Goal: Task Accomplishment & Management: Complete application form

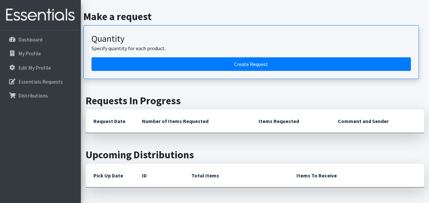
scroll to position [66, 0]
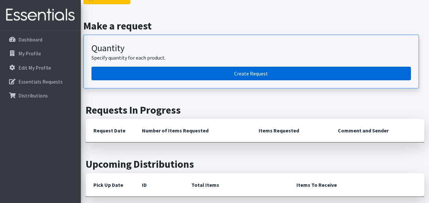
click at [250, 71] on link "Create Request" at bounding box center [252, 74] width 320 height 14
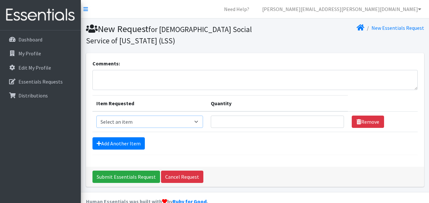
click at [199, 121] on select "Select an item Kids (Newborn) Kids (Preemie) Kids (Size 1) Kids (Size 2) Kids (…" at bounding box center [149, 122] width 107 height 12
select select "11343"
click at [96, 116] on select "Select an item Kids (Newborn) Kids (Preemie) Kids (Size 1) Kids (Size 2) Kids (…" at bounding box center [149, 122] width 107 height 12
type input "1"
click at [334, 119] on input "1" at bounding box center [277, 122] width 133 height 12
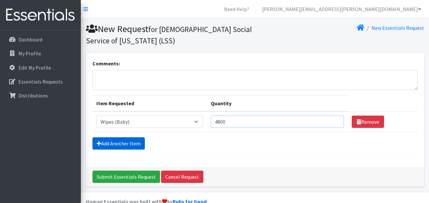
type input "4800"
click at [127, 141] on link "Add Another Item" at bounding box center [119, 143] width 52 height 12
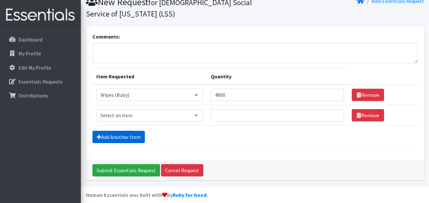
scroll to position [34, 0]
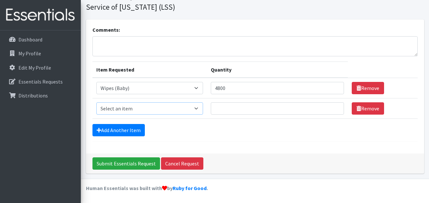
click at [199, 109] on select "Select an item Kids (Newborn) Kids (Preemie) Kids (Size 1) Kids (Size 2) Kids (…" at bounding box center [149, 108] width 107 height 12
select select "11351"
click at [96, 102] on select "Select an item Kids (Newborn) Kids (Preemie) Kids (Size 1) Kids (Size 2) Kids (…" at bounding box center [149, 108] width 107 height 12
click at [237, 109] on input "Quantity" at bounding box center [277, 108] width 133 height 12
type input "400"
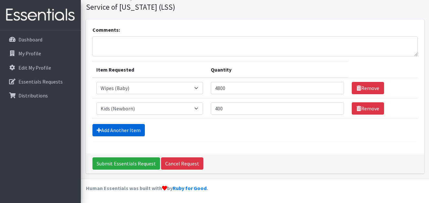
click at [129, 130] on link "Add Another Item" at bounding box center [119, 130] width 52 height 12
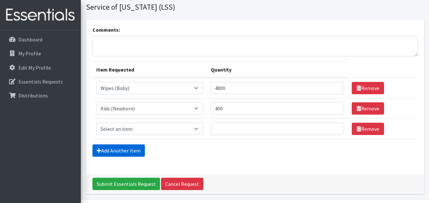
scroll to position [54, 0]
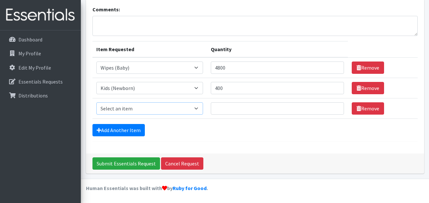
click at [199, 108] on select "Select an item Kids (Newborn) Kids (Preemie) Kids (Size 1) Kids (Size 2) Kids (…" at bounding box center [149, 108] width 107 height 12
select select "11350"
click at [96, 102] on select "Select an item Kids (Newborn) Kids (Preemie) Kids (Size 1) Kids (Size 2) Kids (…" at bounding box center [149, 108] width 107 height 12
click at [244, 109] on input "Quantity" at bounding box center [277, 108] width 133 height 12
type input "600"
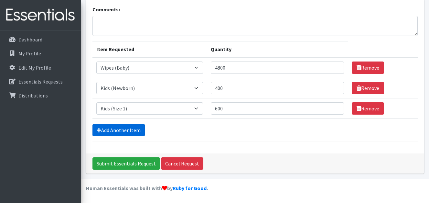
click at [118, 129] on link "Add Another Item" at bounding box center [119, 130] width 52 height 12
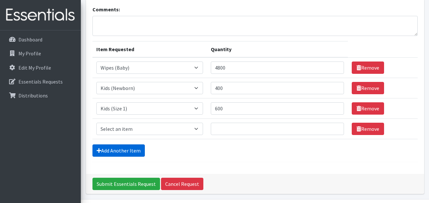
scroll to position [74, 0]
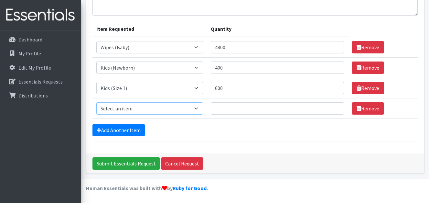
click at [198, 109] on select "Select an item Kids (Newborn) Kids (Preemie) Kids (Size 1) Kids (Size 2) Kids (…" at bounding box center [149, 108] width 107 height 12
select select "11348"
click at [96, 102] on select "Select an item Kids (Newborn) Kids (Preemie) Kids (Size 1) Kids (Size 2) Kids (…" at bounding box center [149, 108] width 107 height 12
click at [280, 107] on input "Quantity" at bounding box center [277, 108] width 133 height 12
type input "400"
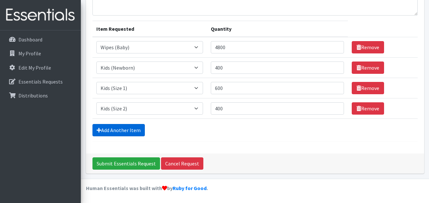
click at [105, 127] on link "Add Another Item" at bounding box center [119, 130] width 52 height 12
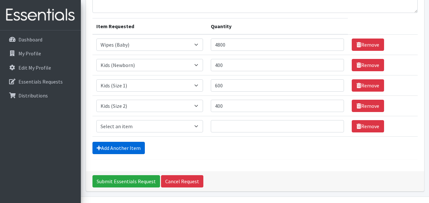
scroll to position [95, 0]
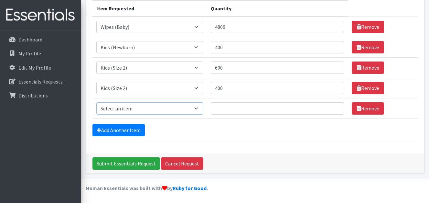
click at [197, 107] on select "Select an item Kids (Newborn) Kids (Preemie) Kids (Size 1) Kids (Size 2) Kids (…" at bounding box center [149, 108] width 107 height 12
click at [209, 130] on div "Add Another Item" at bounding box center [256, 130] width 326 height 12
click at [197, 109] on select "Select an item Kids (Newborn) Kids (Preemie) Kids (Size 1) Kids (Size 2) Kids (…" at bounding box center [149, 108] width 107 height 12
click at [229, 139] on form "Comments: Item Requested Quantity Item Requested Select an item Kids (Newborn) …" at bounding box center [256, 53] width 326 height 177
click at [199, 107] on select "Select an item Kids (Newborn) Kids (Preemie) Kids (Size 1) Kids (Size 2) Kids (…" at bounding box center [149, 108] width 107 height 12
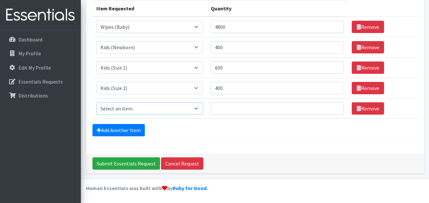
select select "11361"
click at [96, 102] on select "Select an item Kids (Newborn) Kids (Preemie) Kids (Size 1) Kids (Size 2) Kids (…" at bounding box center [149, 108] width 107 height 12
click at [235, 108] on input "Quantity" at bounding box center [277, 108] width 133 height 12
type input "400"
click at [117, 128] on link "Add Another Item" at bounding box center [119, 130] width 52 height 12
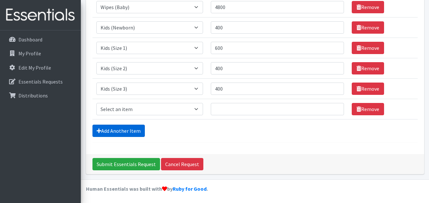
scroll to position [115, 0]
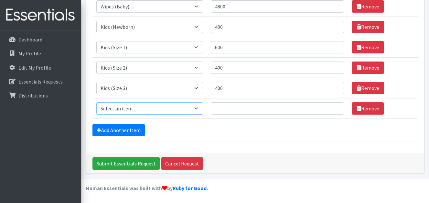
click at [200, 109] on select "Select an item Kids (Newborn) Kids (Preemie) Kids (Size 1) Kids (Size 2) Kids (…" at bounding box center [149, 108] width 107 height 12
select select "11349"
click at [96, 102] on select "Select an item Kids (Newborn) Kids (Preemie) Kids (Size 1) Kids (Size 2) Kids (…" at bounding box center [149, 108] width 107 height 12
click at [223, 106] on input "Quantity" at bounding box center [277, 108] width 133 height 12
type input "1000"
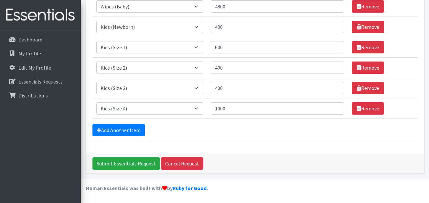
click at [233, 125] on div "Add Another Item" at bounding box center [256, 130] width 326 height 12
click at [111, 132] on link "Add Another Item" at bounding box center [119, 130] width 52 height 12
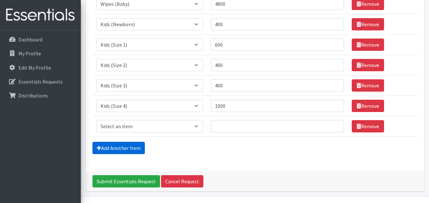
scroll to position [136, 0]
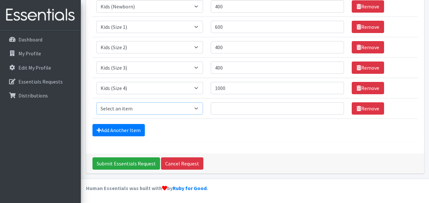
click at [199, 108] on select "Select an item Kids (Newborn) Kids (Preemie) Kids (Size 1) Kids (Size 2) Kids (…" at bounding box center [149, 108] width 107 height 12
select select "11322"
click at [96, 102] on select "Select an item Kids (Newborn) Kids (Preemie) Kids (Size 1) Kids (Size 2) Kids (…" at bounding box center [149, 108] width 107 height 12
click at [254, 107] on input "Quantity" at bounding box center [277, 108] width 133 height 12
type input "400"
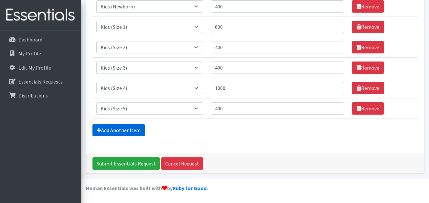
click at [113, 129] on link "Add Another Item" at bounding box center [119, 130] width 52 height 12
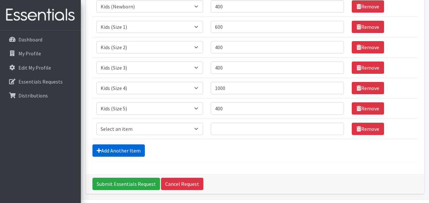
scroll to position [156, 0]
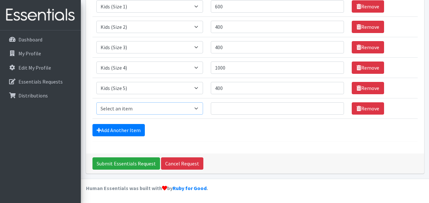
click at [199, 109] on select "Select an item Kids (Newborn) Kids (Preemie) Kids (Size 1) Kids (Size 2) Kids (…" at bounding box center [149, 108] width 107 height 12
select select "11346"
click at [96, 102] on select "Select an item Kids (Newborn) Kids (Preemie) Kids (Size 1) Kids (Size 2) Kids (…" at bounding box center [149, 108] width 107 height 12
click at [278, 106] on input "Quantity" at bounding box center [277, 108] width 133 height 12
type input "200"
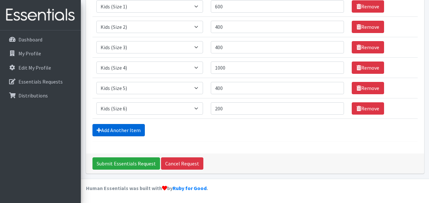
click at [111, 131] on link "Add Another Item" at bounding box center [119, 130] width 52 height 12
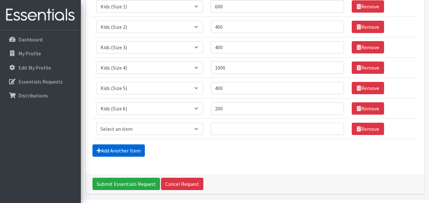
scroll to position [176, 0]
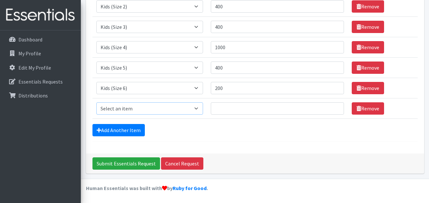
click at [199, 109] on select "Select an item Kids (Newborn) Kids (Preemie) Kids (Size 1) Kids (Size 2) Kids (…" at bounding box center [149, 108] width 107 height 12
select select "11344"
click at [96, 102] on select "Select an item Kids (Newborn) Kids (Preemie) Kids (Size 1) Kids (Size 2) Kids (…" at bounding box center [149, 108] width 107 height 12
click at [308, 111] on input "Quantity" at bounding box center [277, 108] width 133 height 12
type input "400"
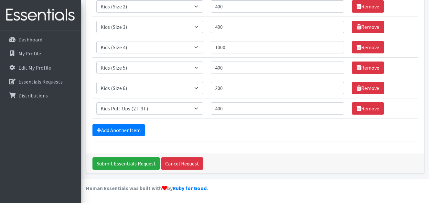
click at [278, 128] on div "Add Another Item" at bounding box center [256, 130] width 326 height 12
click at [116, 132] on link "Add Another Item" at bounding box center [119, 130] width 52 height 12
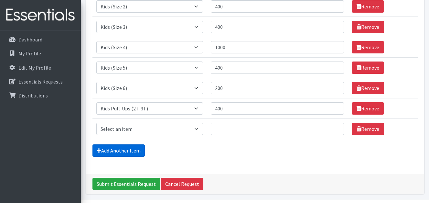
scroll to position [197, 0]
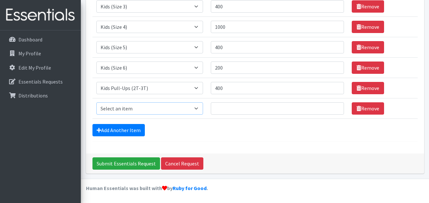
click at [198, 109] on select "Select an item Kids (Newborn) Kids (Preemie) Kids (Size 1) Kids (Size 2) Kids (…" at bounding box center [149, 108] width 107 height 12
click at [96, 102] on select "Select an item Kids (Newborn) Kids (Preemie) Kids (Size 1) Kids (Size 2) Kids (…" at bounding box center [149, 108] width 107 height 12
click at [199, 110] on select "Select an item Kids (Newborn) Kids (Preemie) Kids (Size 1) Kids (Size 2) Kids (…" at bounding box center [149, 108] width 107 height 12
select select "11340"
click at [96, 102] on select "Select an item Kids (Newborn) Kids (Preemie) Kids (Size 1) Kids (Size 2) Kids (…" at bounding box center [149, 108] width 107 height 12
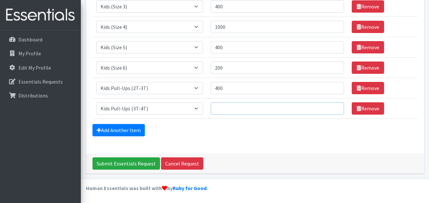
click at [227, 110] on input "Quantity" at bounding box center [277, 108] width 133 height 12
type input "200"
click at [120, 128] on link "Add Another Item" at bounding box center [119, 130] width 52 height 12
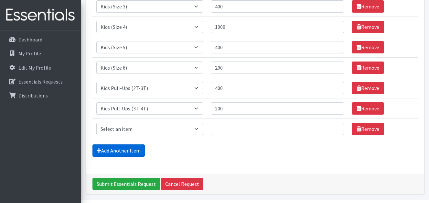
scroll to position [217, 0]
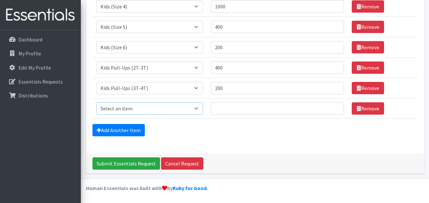
click at [201, 109] on select "Select an item Kids (Newborn) Kids (Preemie) Kids (Size 1) Kids (Size 2) Kids (…" at bounding box center [149, 108] width 107 height 12
select select "11347"
click at [96, 102] on select "Select an item Kids (Newborn) Kids (Preemie) Kids (Size 1) Kids (Size 2) Kids (…" at bounding box center [149, 108] width 107 height 12
click at [233, 107] on input "Quantity" at bounding box center [277, 108] width 133 height 12
type input "200"
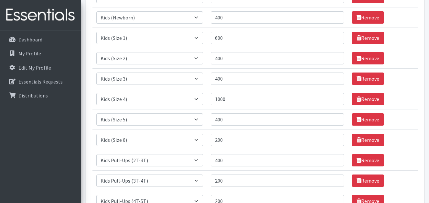
scroll to position [132, 0]
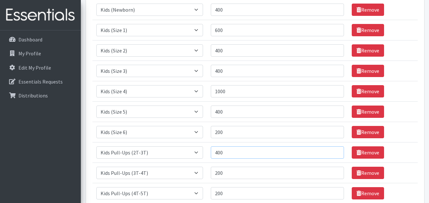
click at [220, 153] on input "400" at bounding box center [277, 152] width 133 height 12
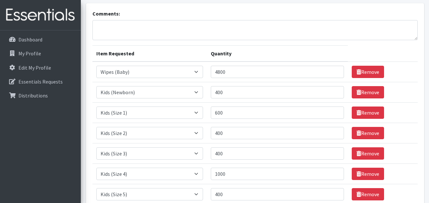
scroll to position [0, 0]
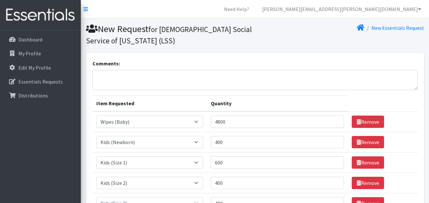
type input "600"
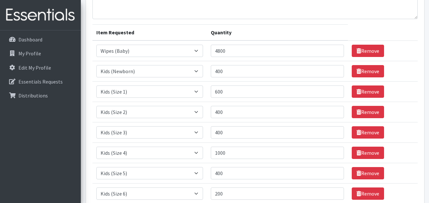
scroll to position [78, 0]
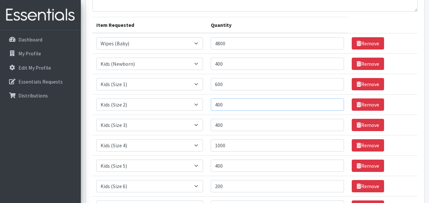
click at [220, 105] on input "400" at bounding box center [277, 104] width 133 height 12
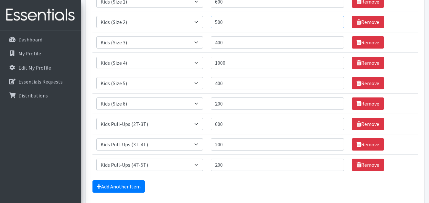
scroll to position [161, 0]
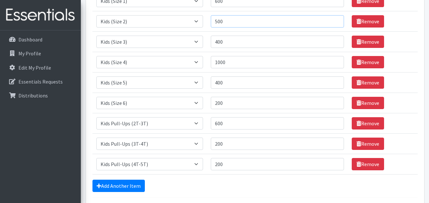
type input "500"
click at [220, 125] on input "600" at bounding box center [277, 123] width 133 height 12
type input "800"
click at [239, 181] on div "Add Another Item" at bounding box center [256, 186] width 326 height 12
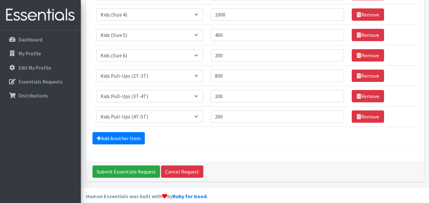
scroll to position [217, 0]
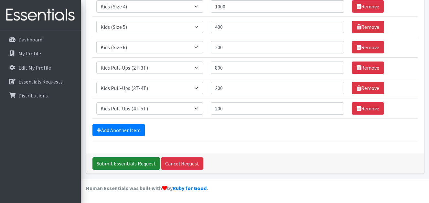
click at [134, 162] on input "Submit Essentials Request" at bounding box center [127, 163] width 68 height 12
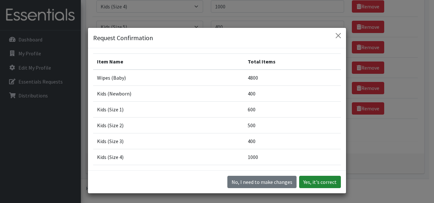
click at [315, 184] on button "Yes, it's correct" at bounding box center [320, 182] width 42 height 12
